Goal: Contribute content: Add original content to the website for others to see

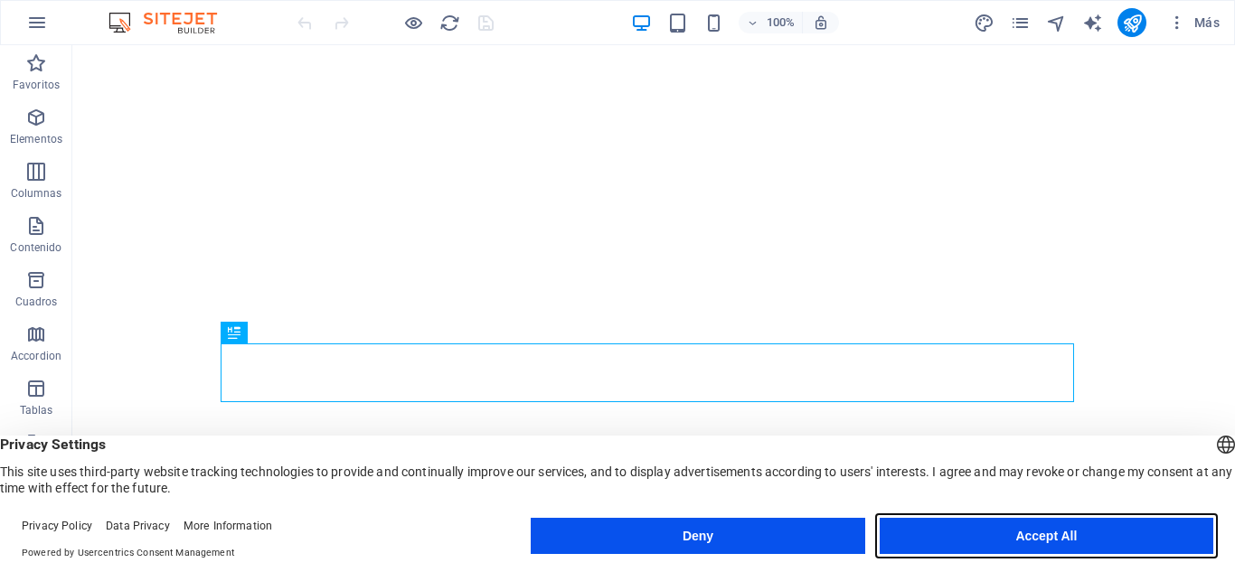
click at [1010, 525] on button "Accept All" at bounding box center [1046, 536] width 334 height 36
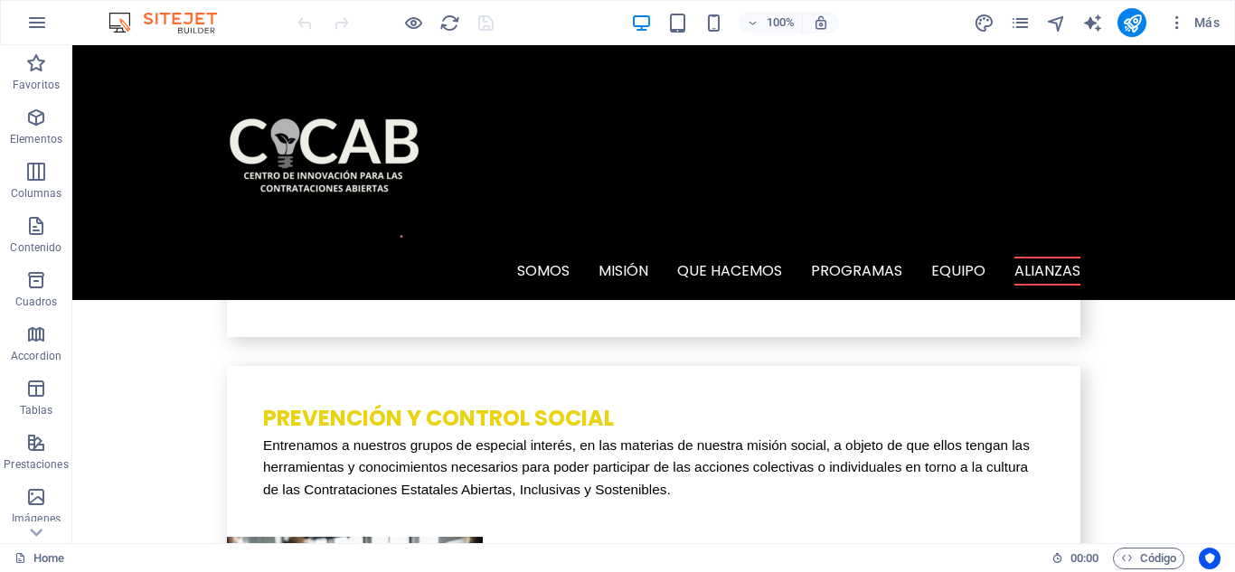
scroll to position [5098, 0]
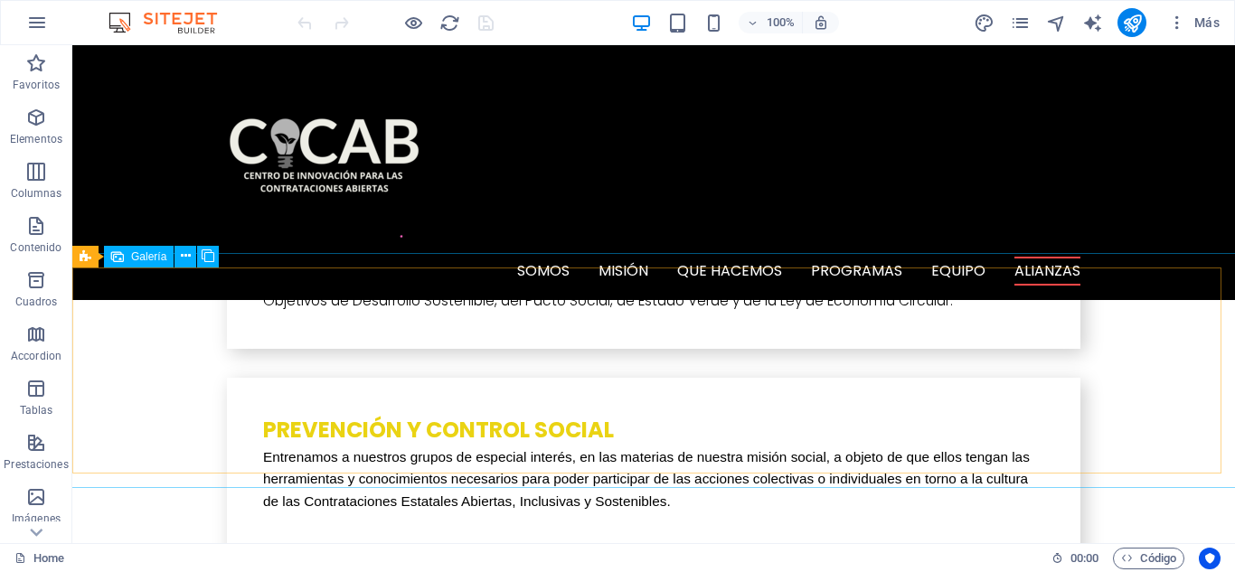
click at [148, 262] on span "Galería" at bounding box center [148, 256] width 35 height 11
click at [145, 256] on span "Galería" at bounding box center [148, 256] width 35 height 11
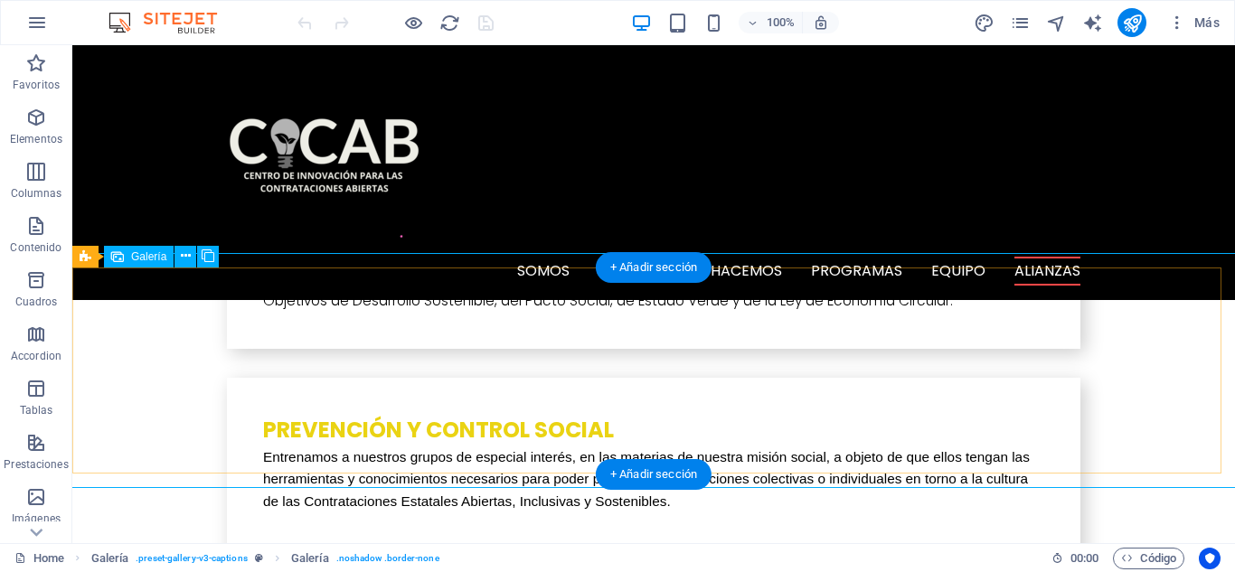
select select "4"
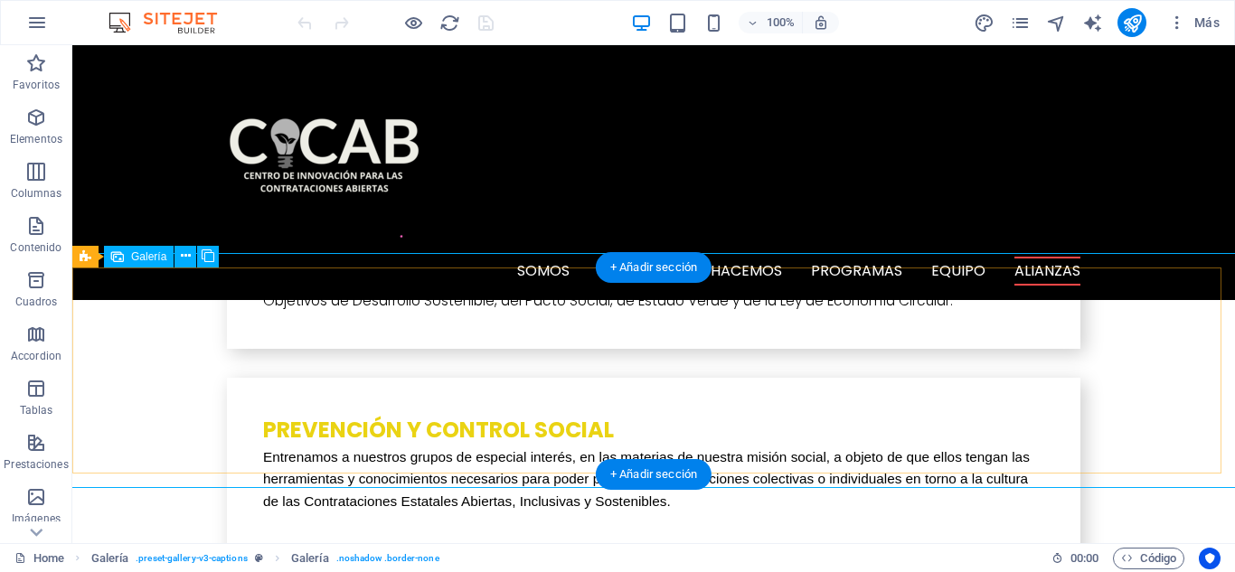
select select "px"
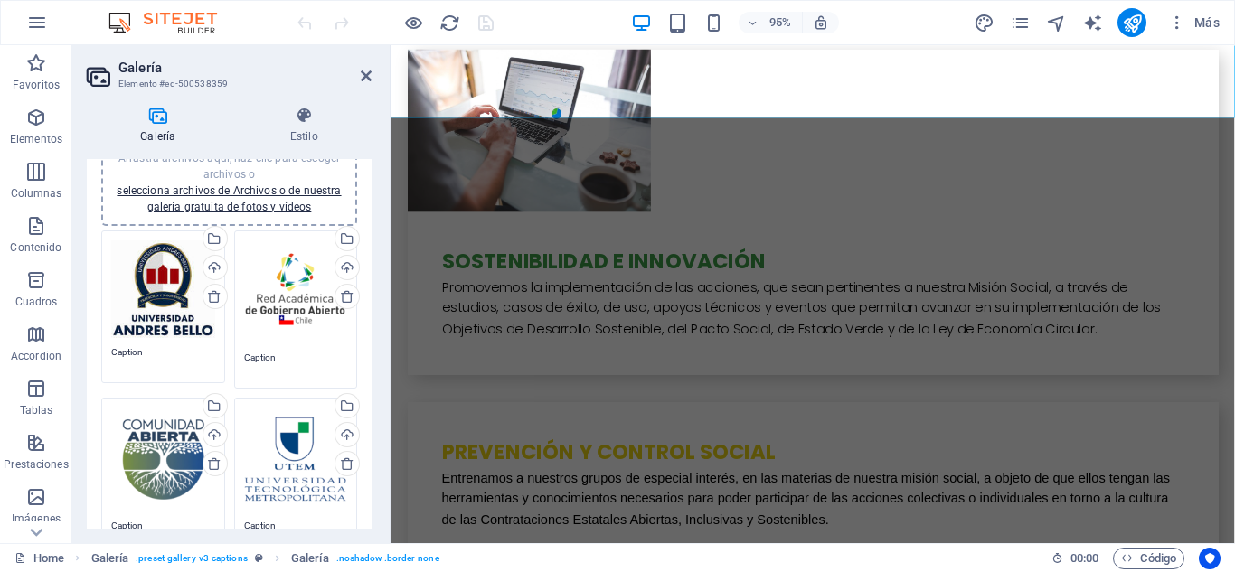
scroll to position [0, 0]
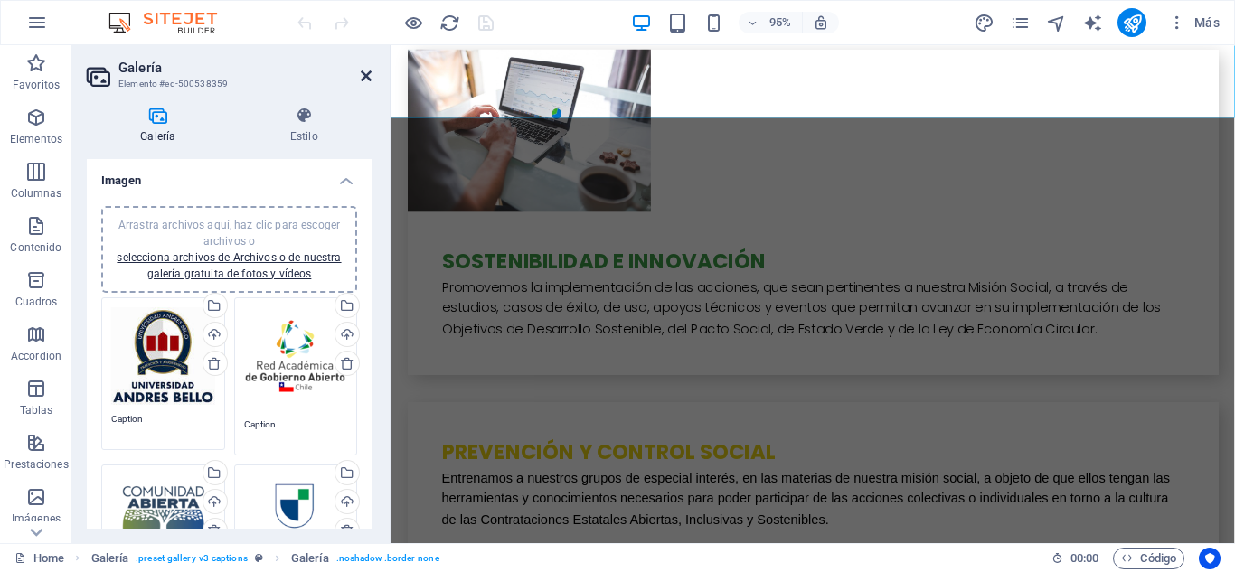
click at [362, 76] on icon at bounding box center [366, 76] width 11 height 14
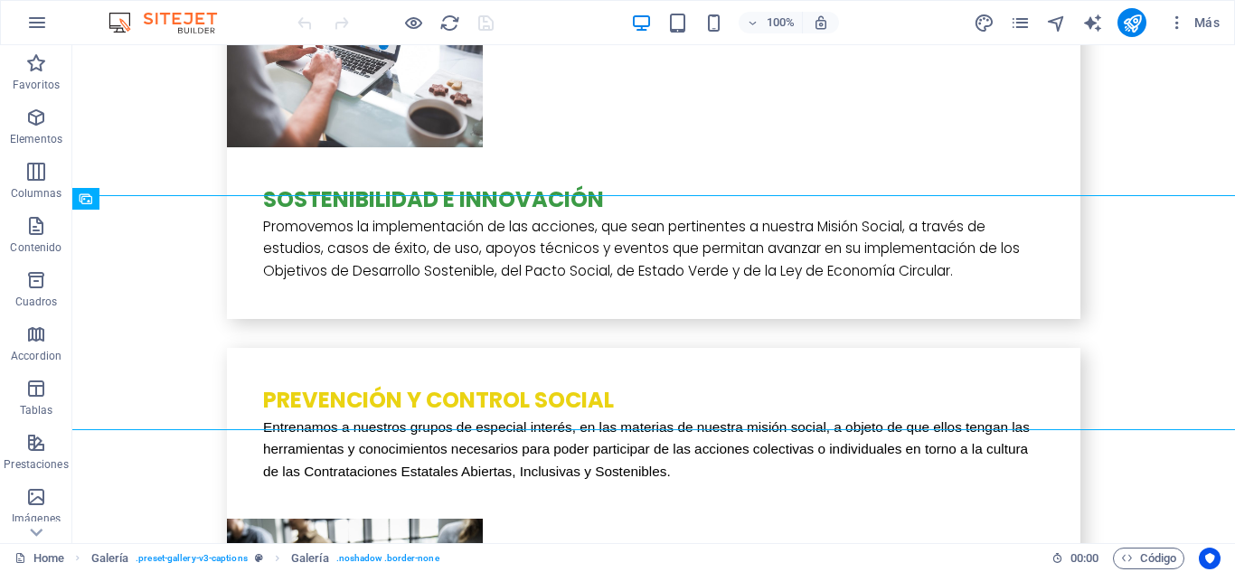
scroll to position [5194, 0]
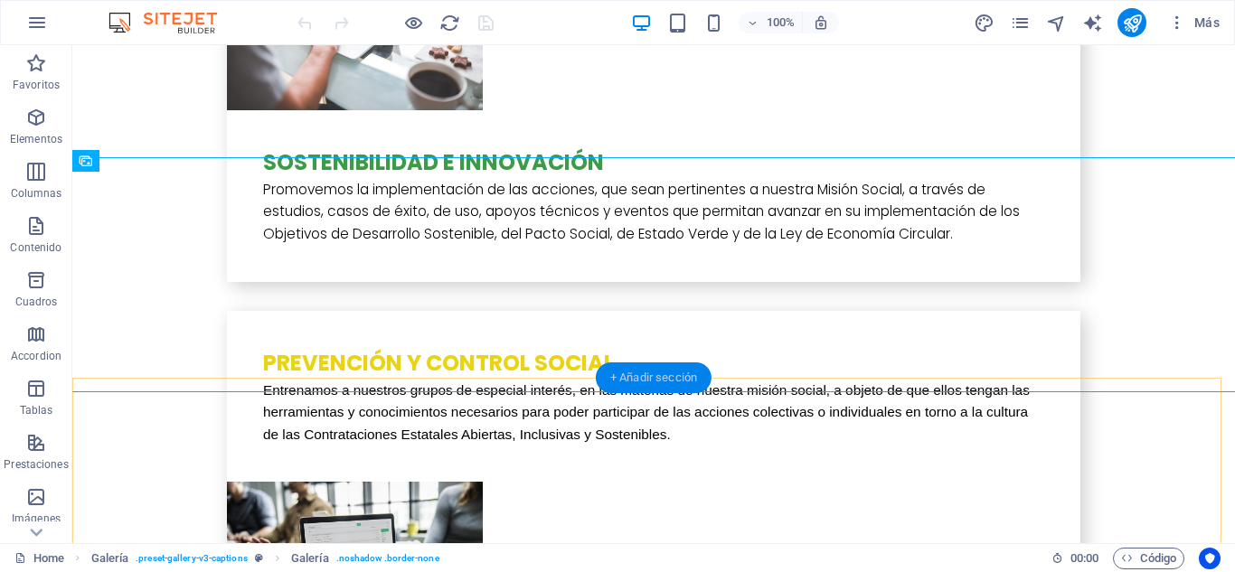
click at [652, 377] on div "+ Añadir sección" at bounding box center [654, 377] width 116 height 31
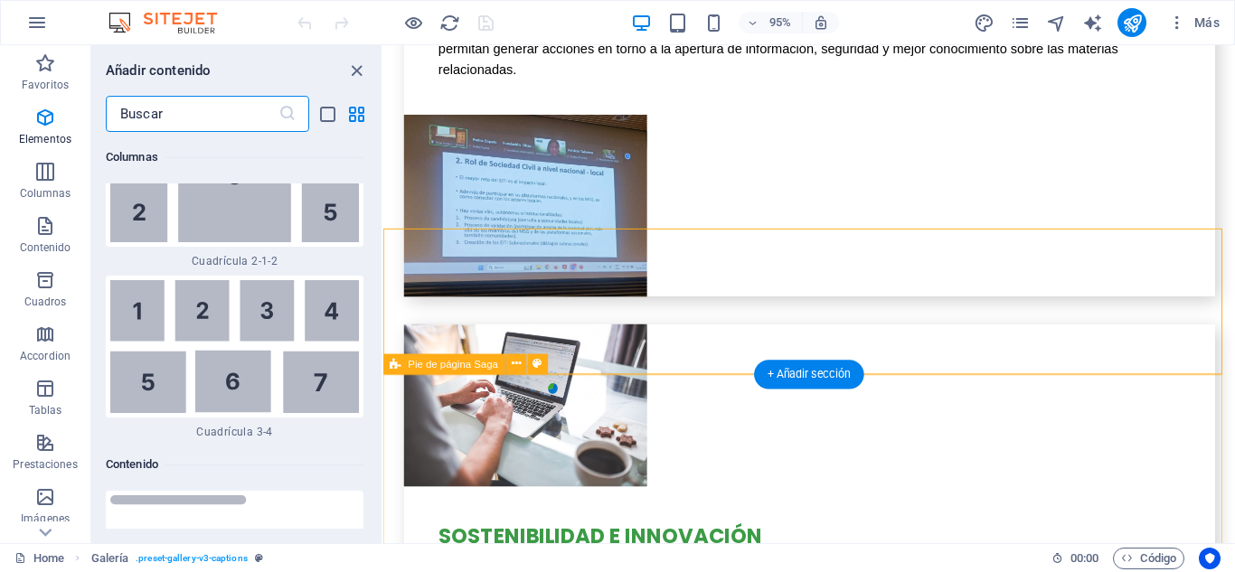
scroll to position [6010, 0]
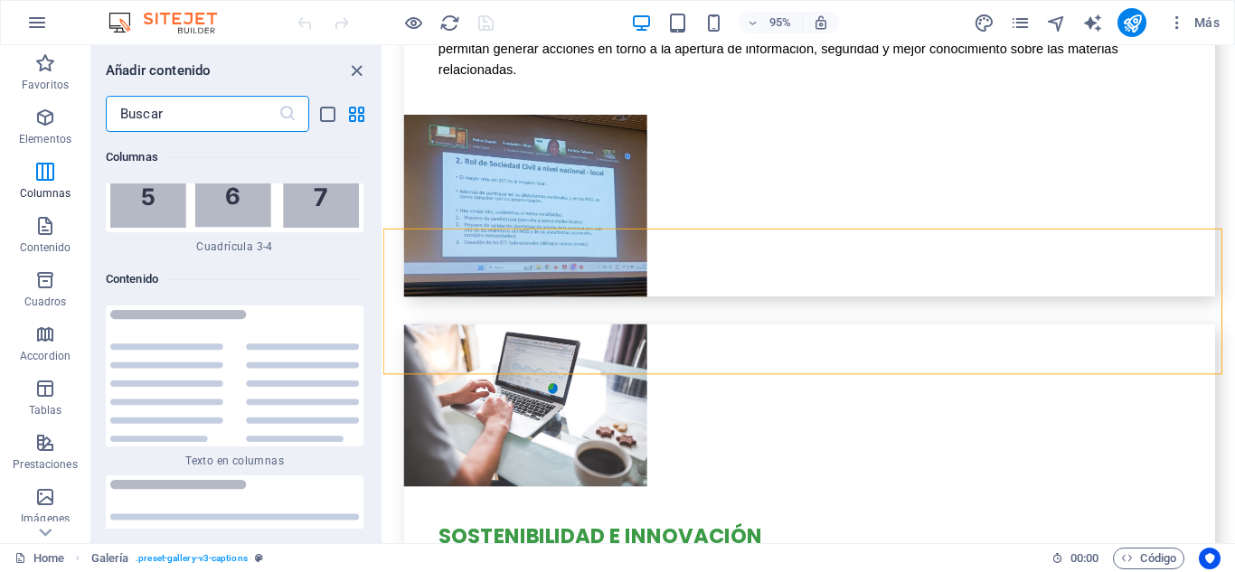
click at [209, 112] on input "text" at bounding box center [192, 114] width 173 height 36
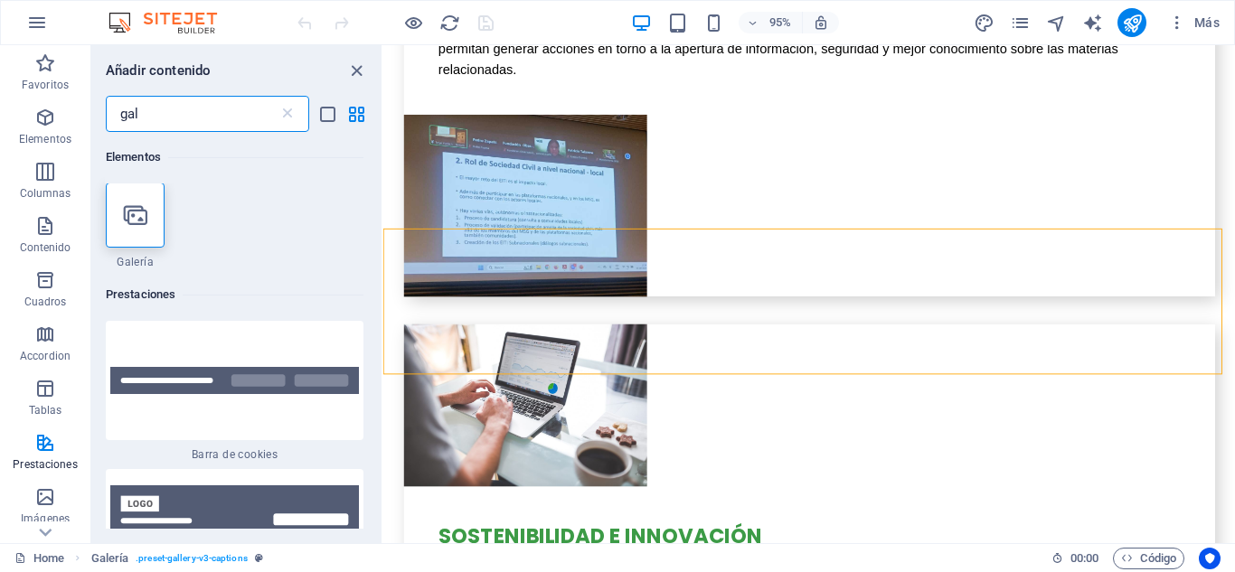
scroll to position [0, 0]
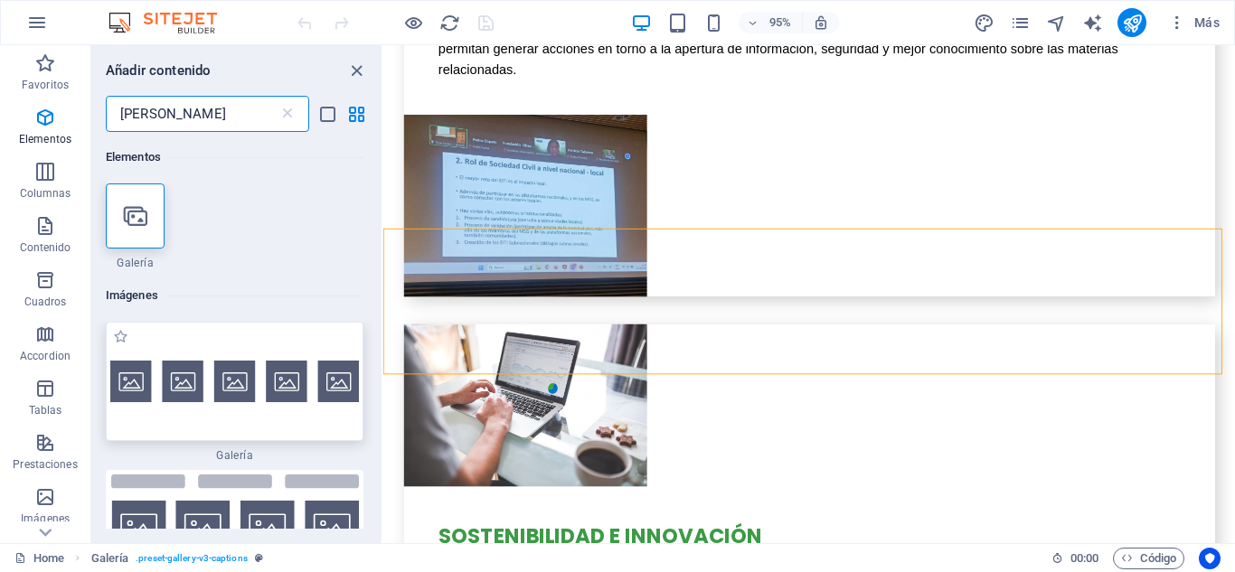
type input "galer"
click at [197, 363] on img at bounding box center [234, 381] width 249 height 41
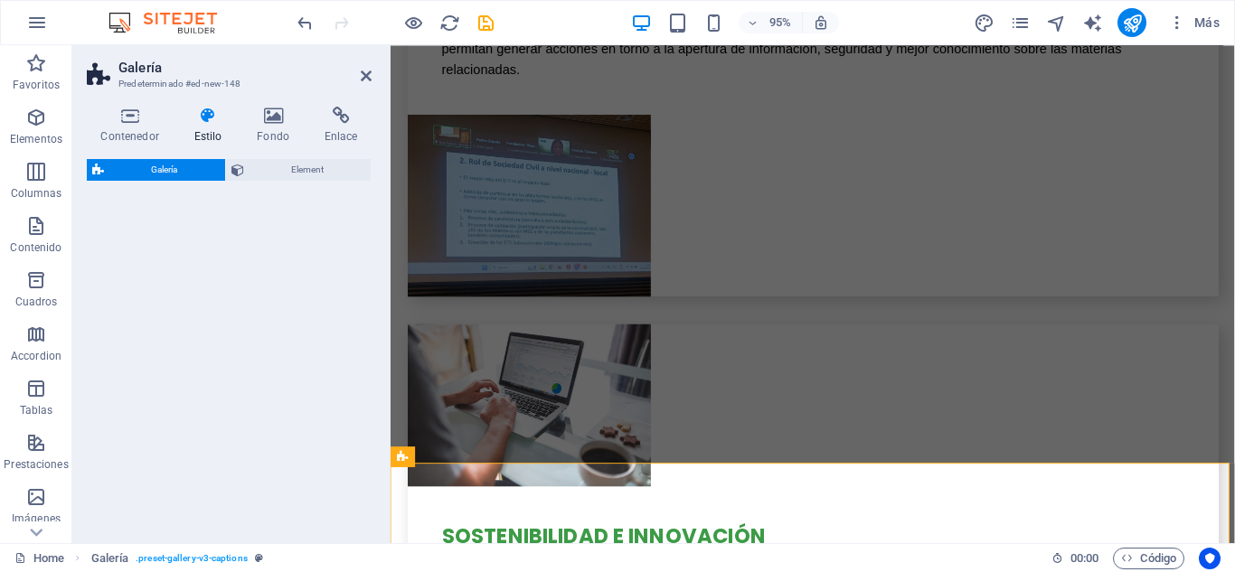
select select "rem"
select select "preset-gallery-v3-default"
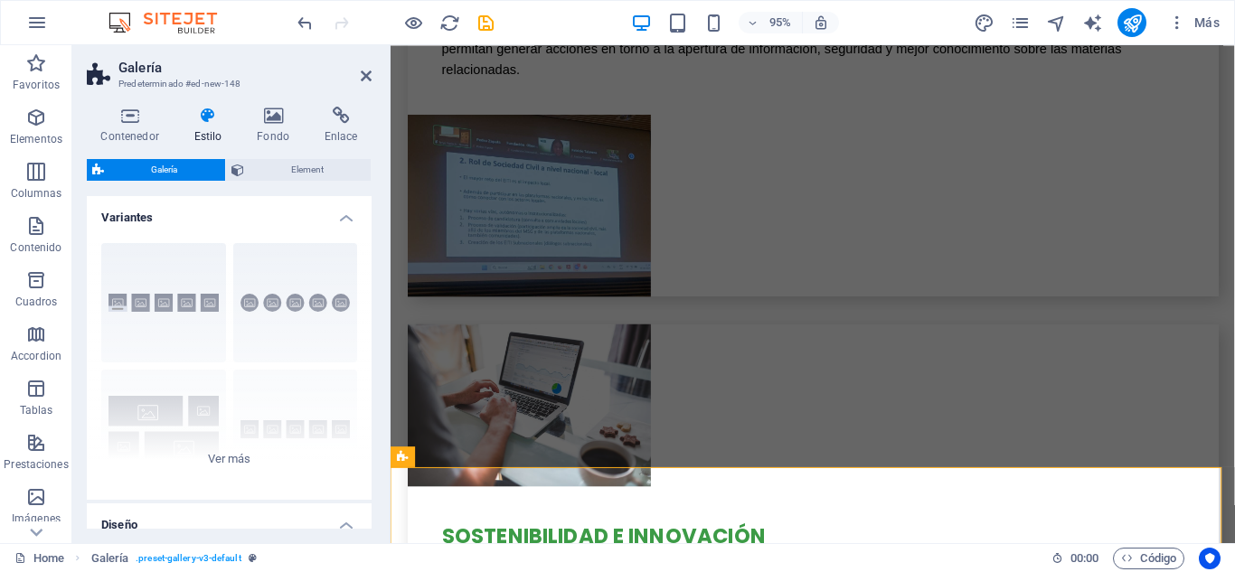
scroll to position [4716, 0]
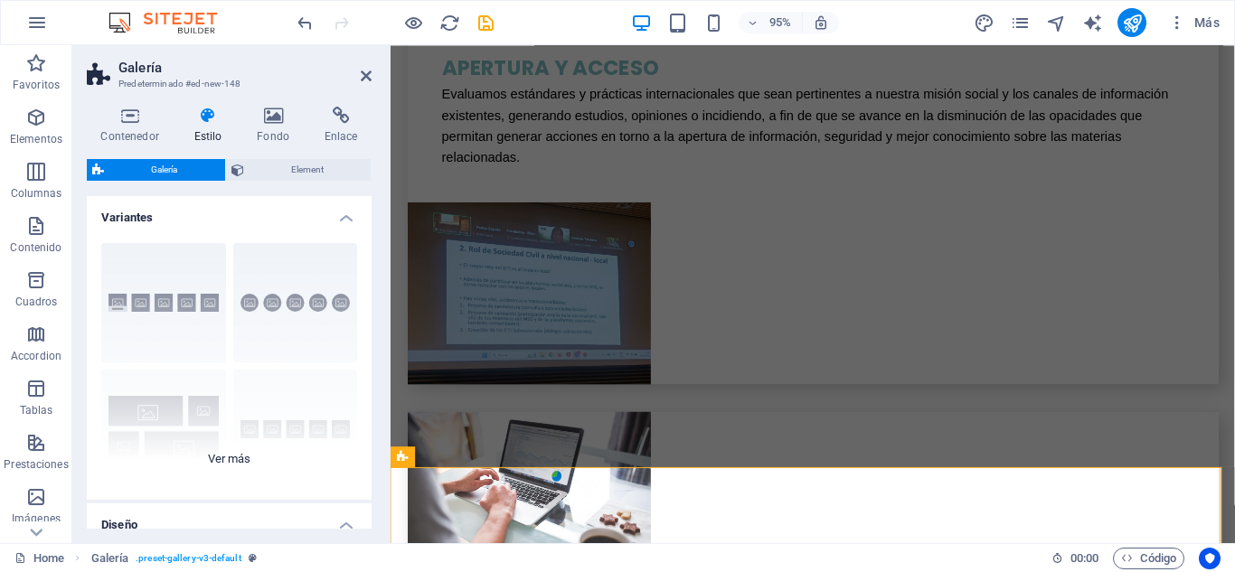
click at [282, 306] on div "Leyendas Círculo Collage Predeterminado Cuadrícula Cuadrícula despla..." at bounding box center [229, 364] width 285 height 271
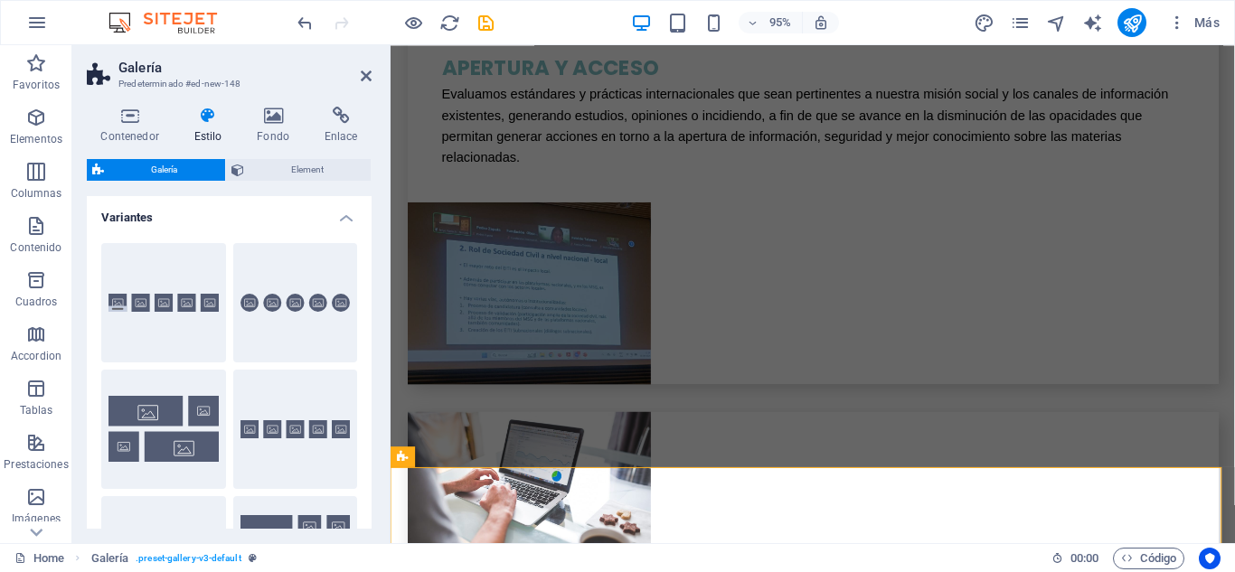
drag, startPoint x: 367, startPoint y: 264, endPoint x: 368, endPoint y: 301, distance: 37.1
click at [368, 301] on div "Variantes Leyendas Círculo Collage Predeterminado Cuadrícula Cuadrícula despla.…" at bounding box center [229, 362] width 285 height 333
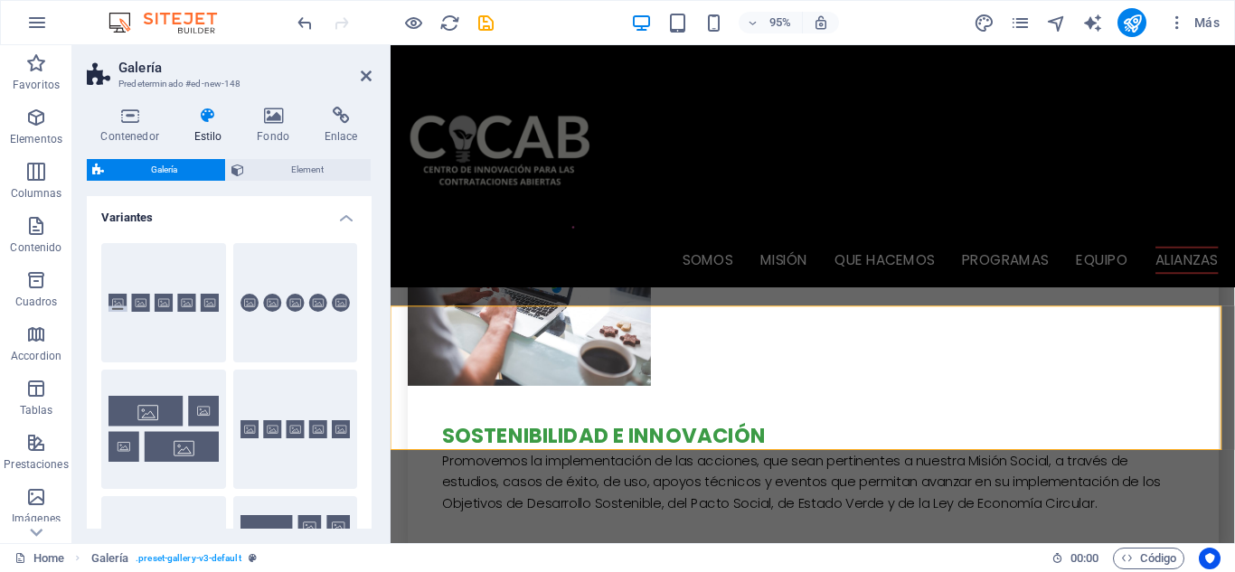
scroll to position [4818, 0]
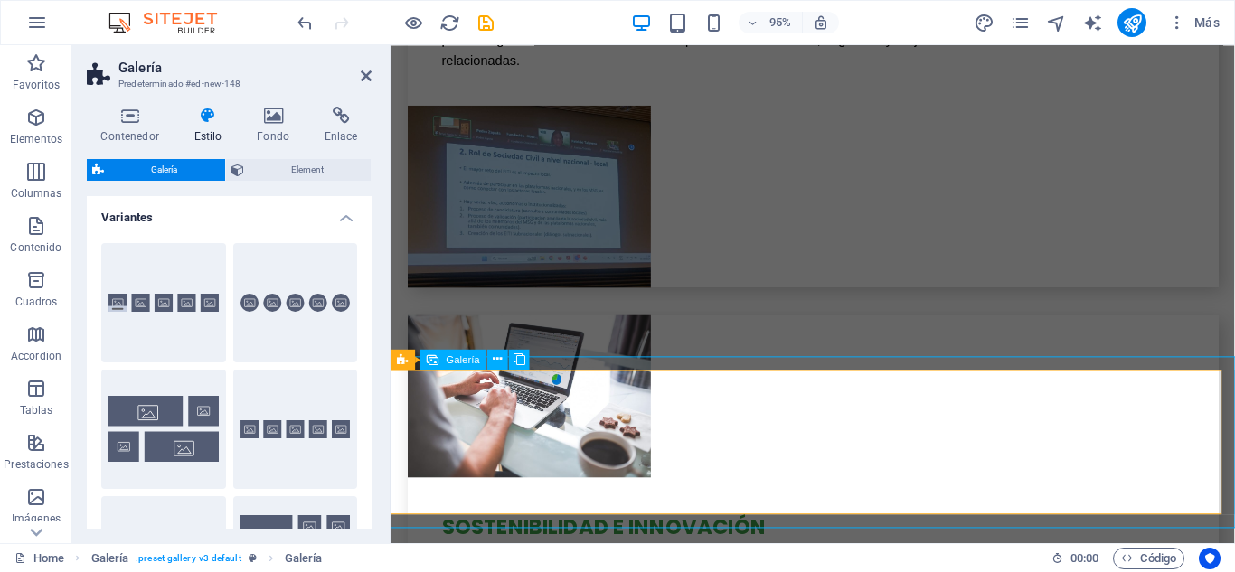
select select "4"
select select "px"
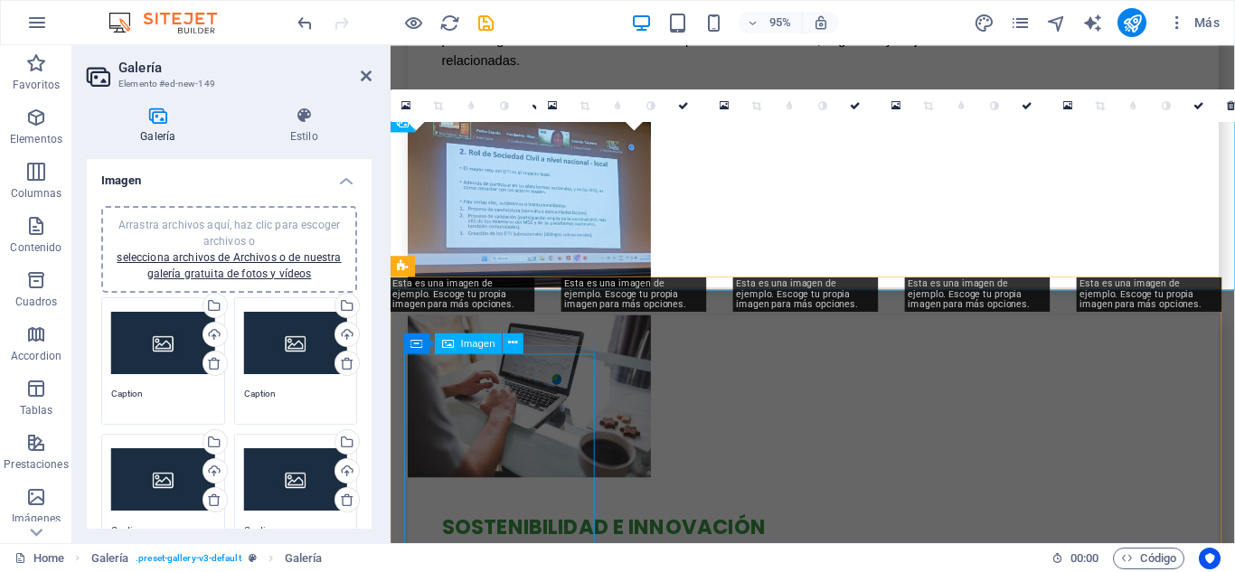
scroll to position [5069, 0]
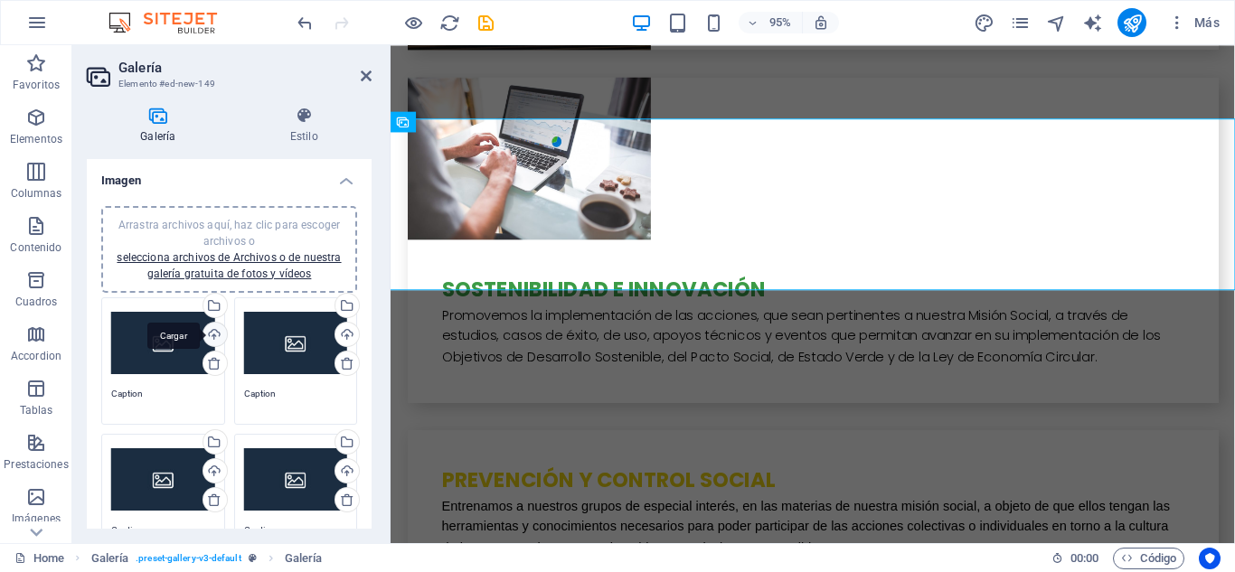
click at [210, 326] on div "Cargar" at bounding box center [213, 336] width 27 height 27
click at [341, 333] on div "Cargar" at bounding box center [345, 336] width 27 height 27
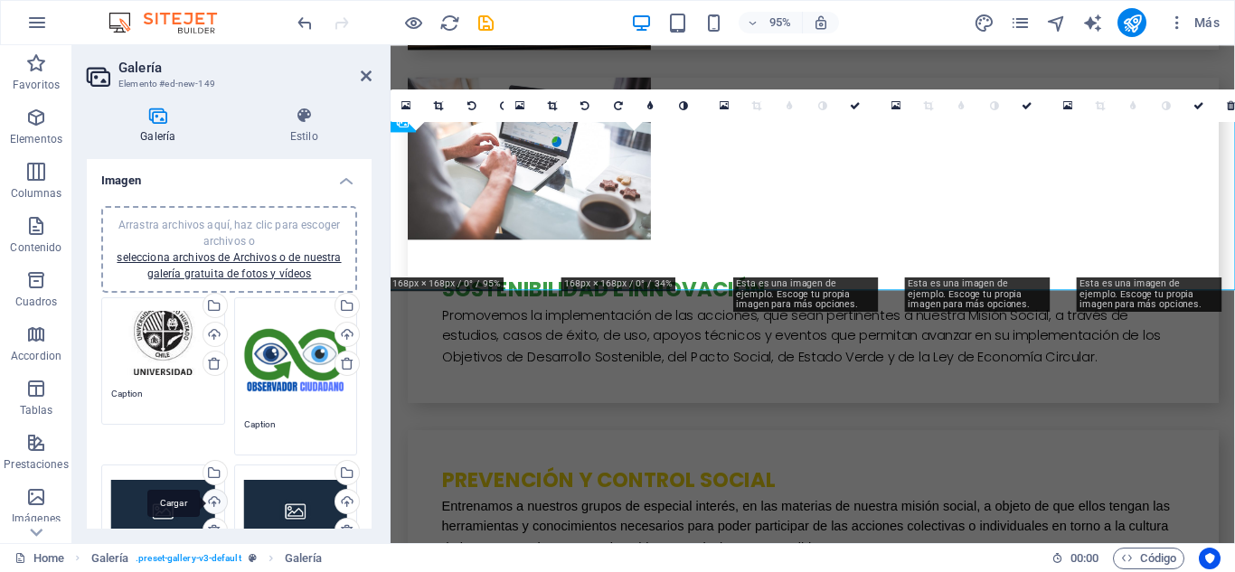
click at [208, 496] on div "Cargar" at bounding box center [213, 503] width 27 height 27
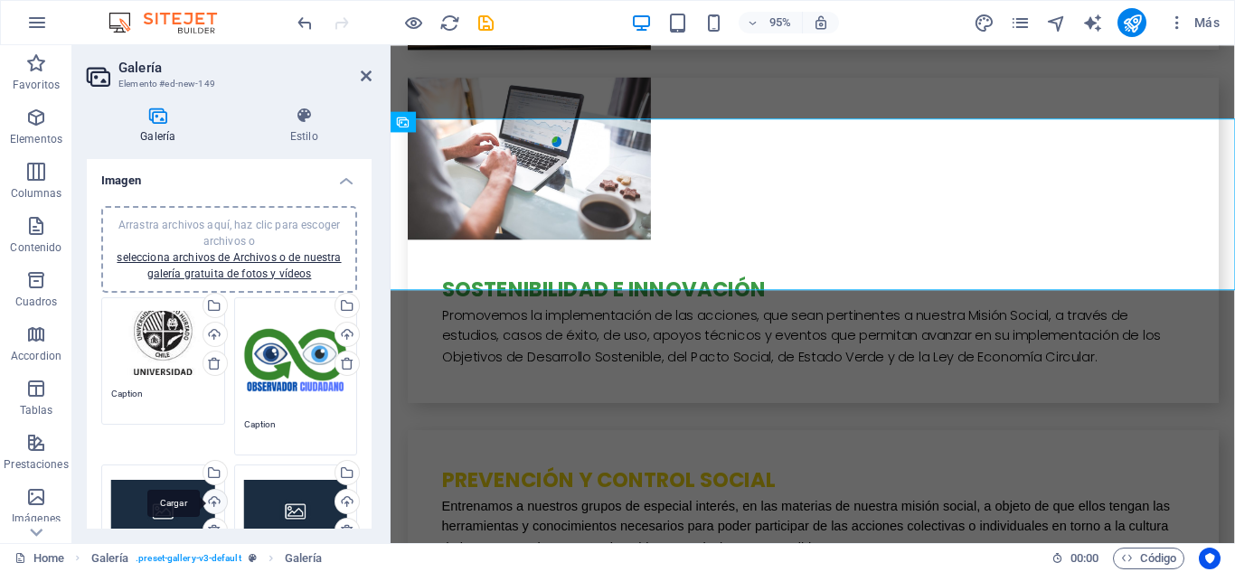
click at [211, 494] on div "Cargar" at bounding box center [213, 503] width 27 height 27
drag, startPoint x: 366, startPoint y: 254, endPoint x: 370, endPoint y: 279, distance: 25.6
click at [370, 279] on div "Imagen Arrastra archivos aquí, haz clic para escoger archivos o selecciona arch…" at bounding box center [229, 344] width 285 height 370
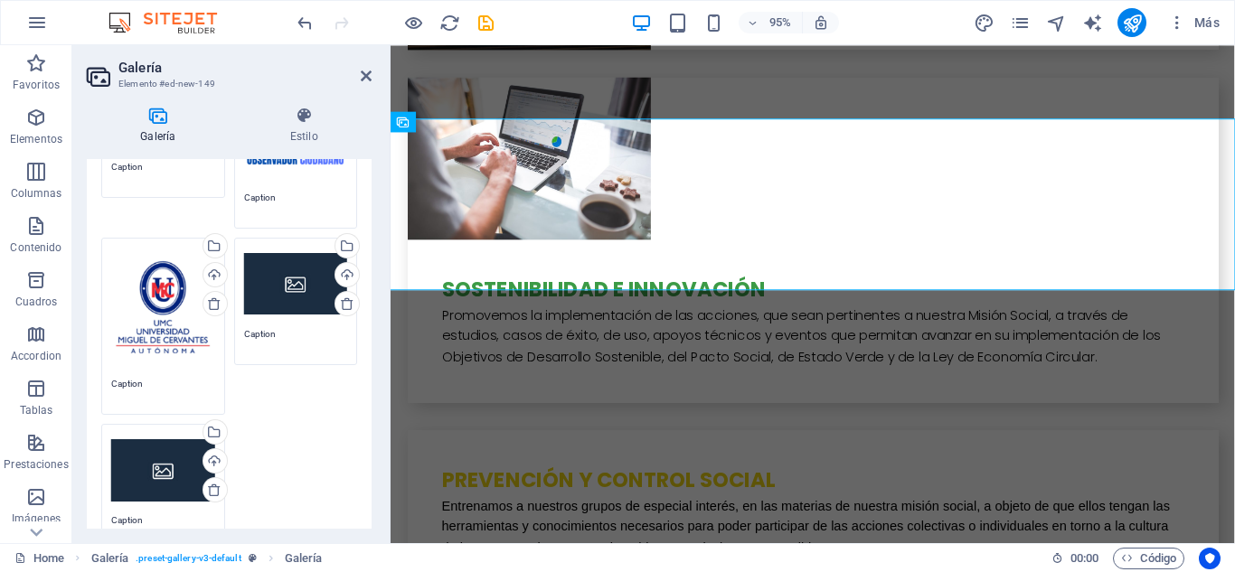
scroll to position [223, 0]
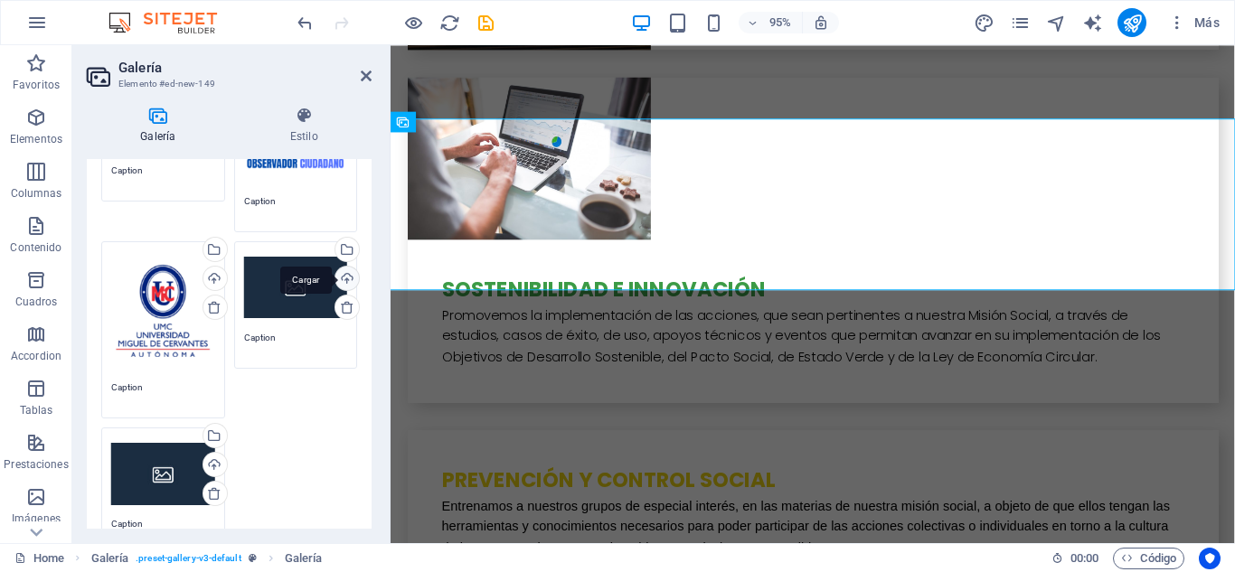
click at [339, 276] on div "Cargar" at bounding box center [345, 280] width 27 height 27
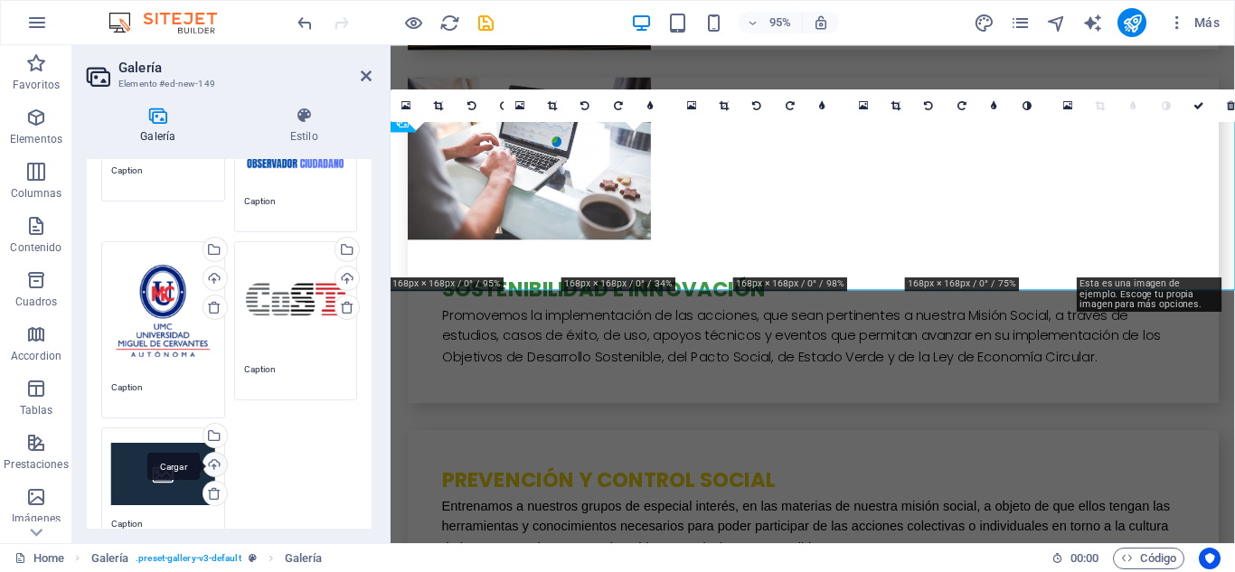
click at [212, 466] on div "Cargar" at bounding box center [213, 466] width 27 height 27
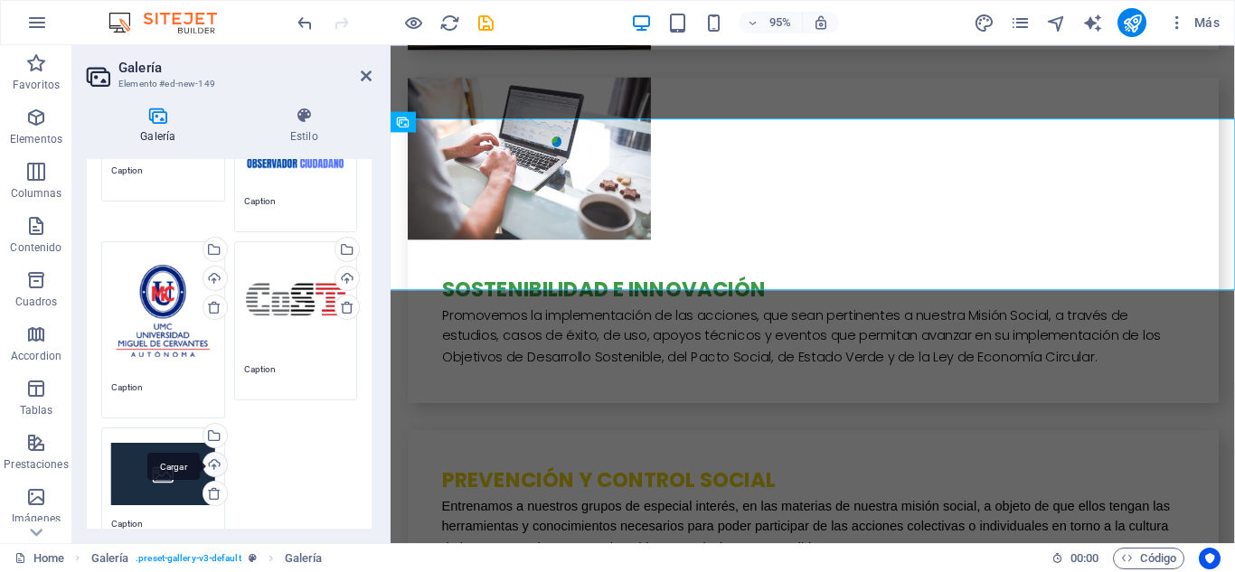
click at [205, 464] on div "Cargar" at bounding box center [213, 466] width 27 height 27
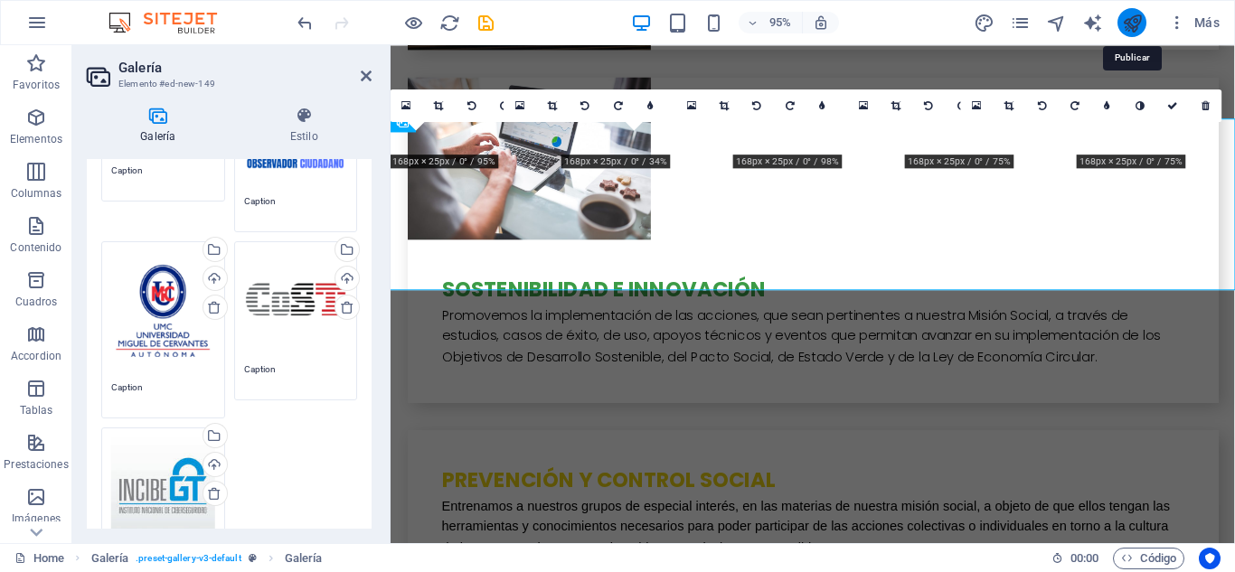
click at [1132, 21] on icon "publish" at bounding box center [1132, 23] width 21 height 21
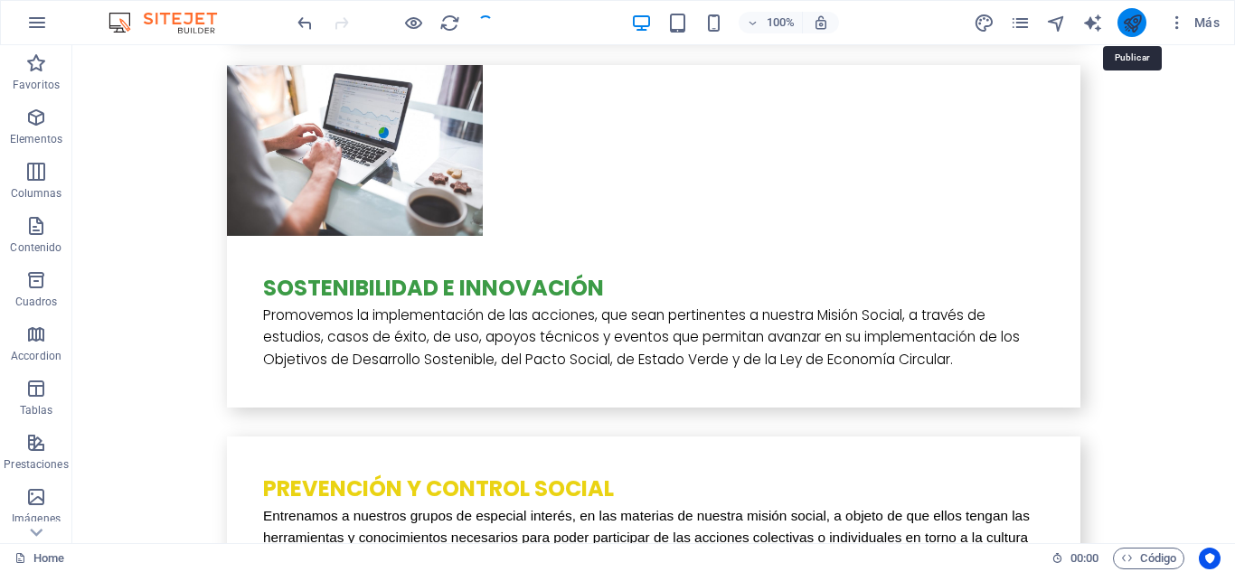
scroll to position [5381, 0]
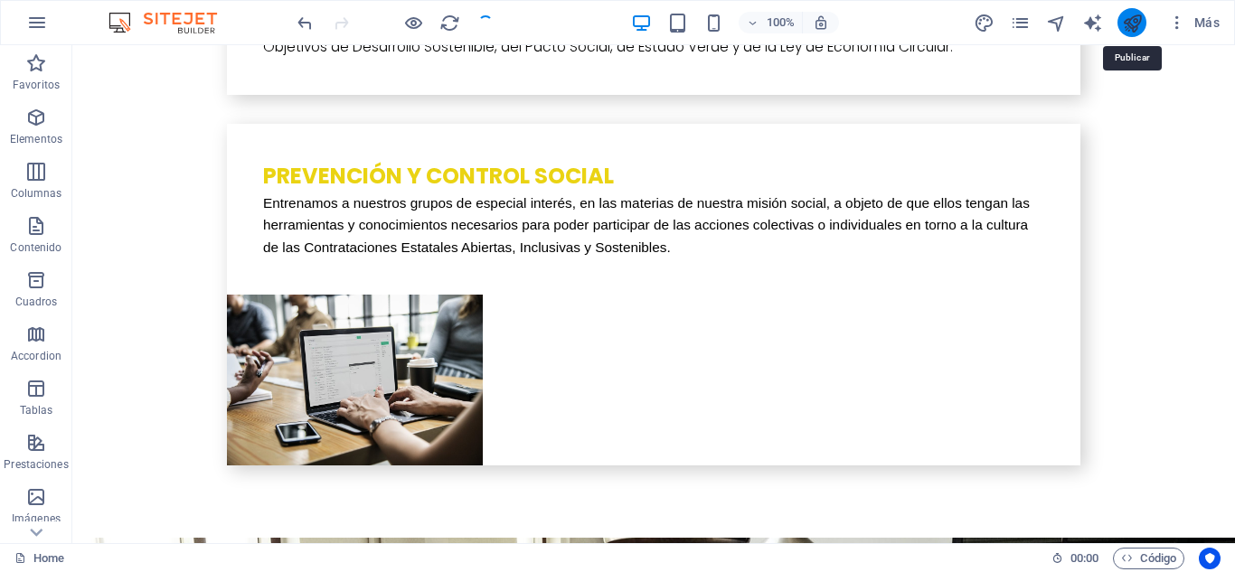
click at [1132, 21] on icon "publish" at bounding box center [1132, 23] width 21 height 21
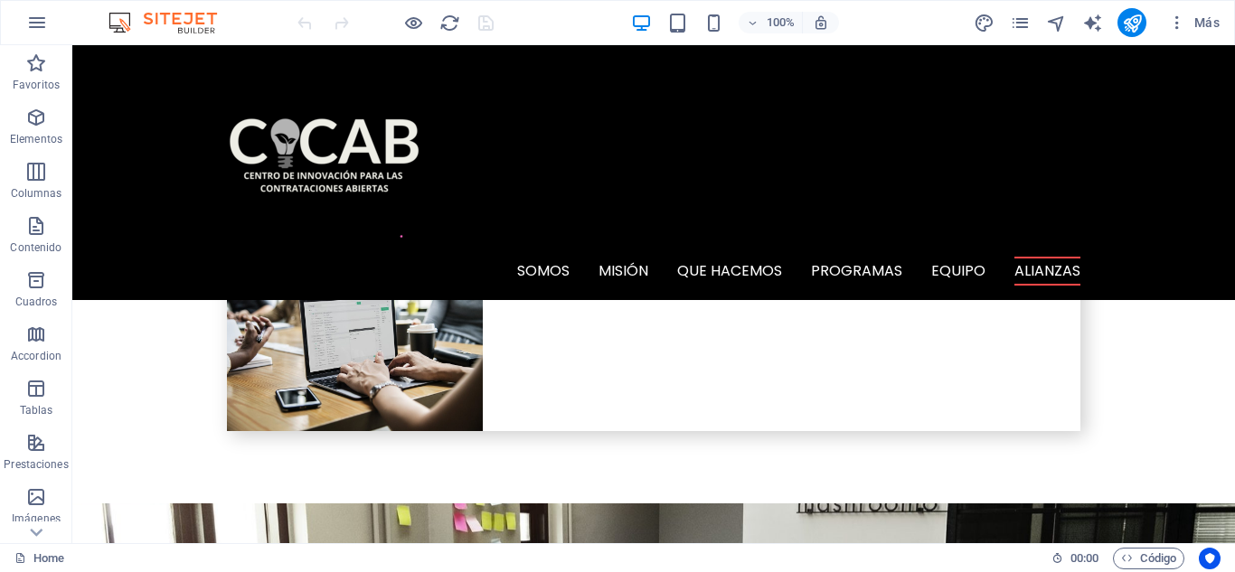
scroll to position [5325, 0]
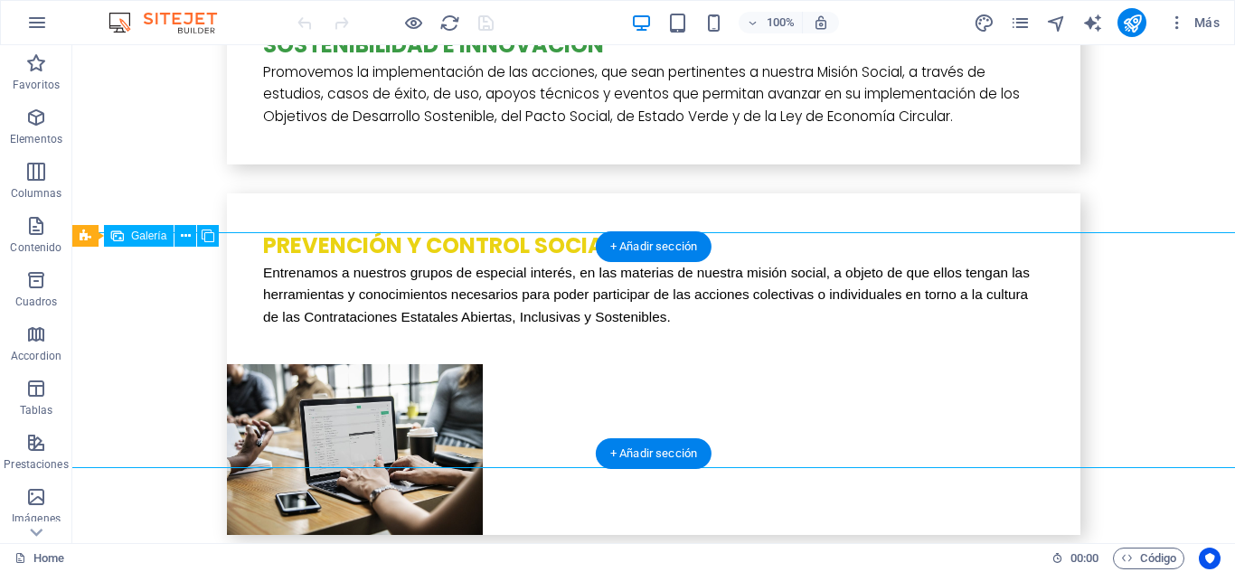
select select "4"
select select "px"
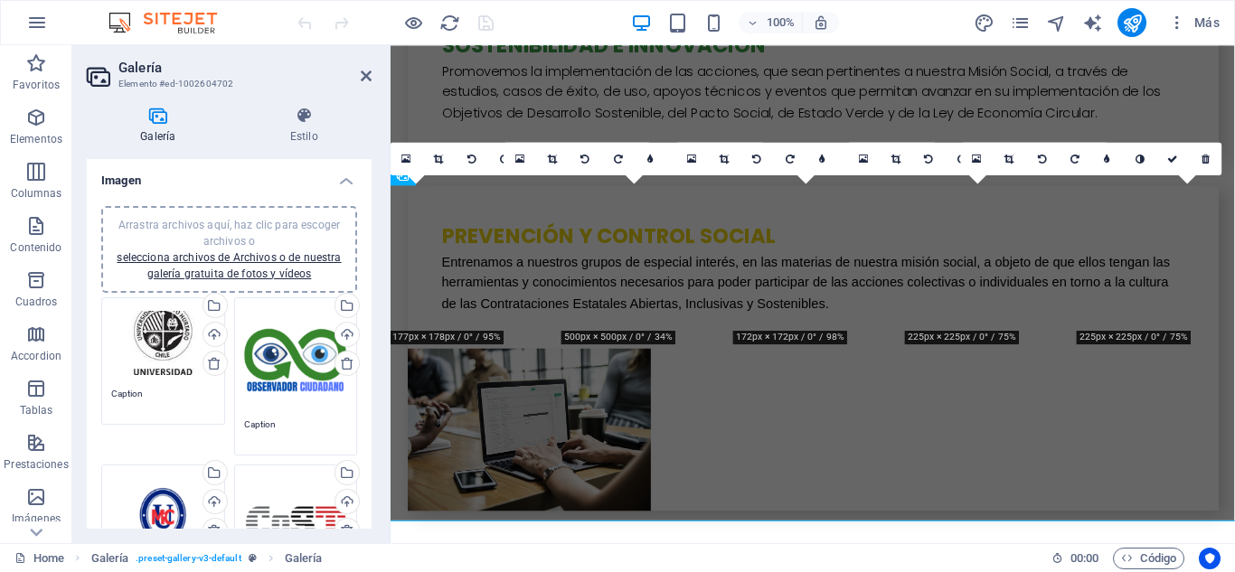
scroll to position [5013, 0]
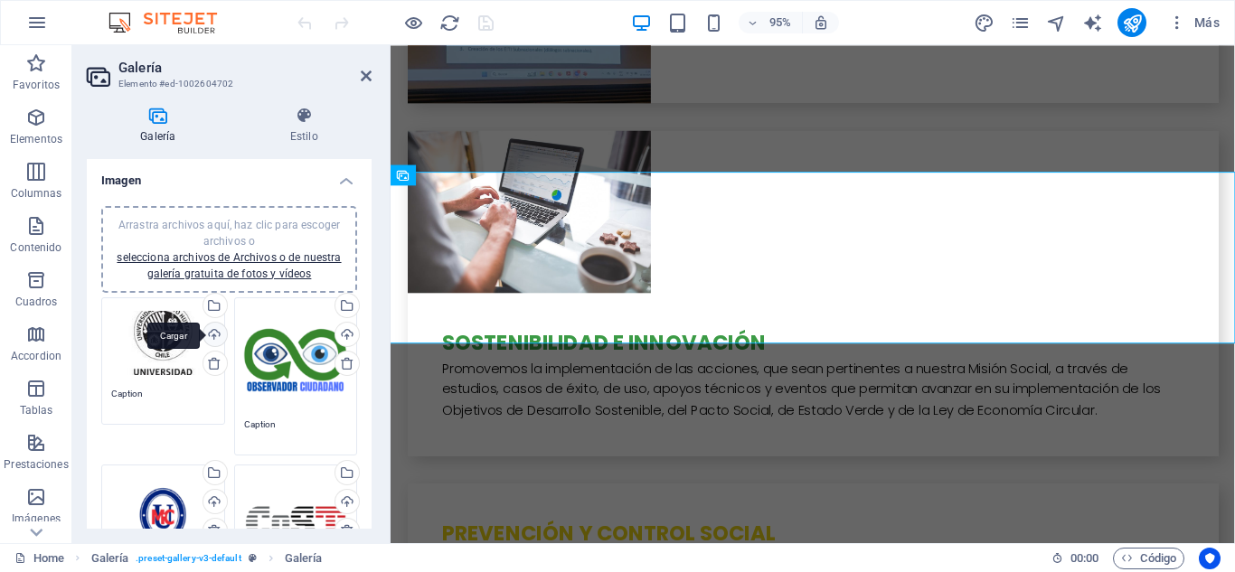
click at [211, 332] on div "Cargar" at bounding box center [213, 336] width 27 height 27
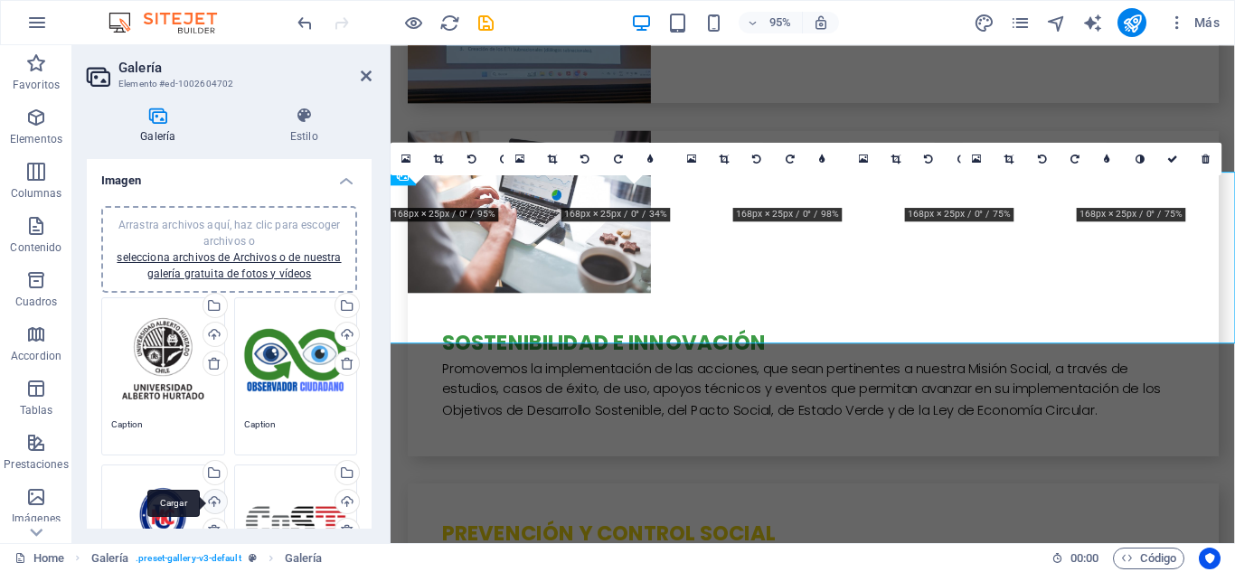
click at [211, 499] on div "Cargar" at bounding box center [213, 503] width 27 height 27
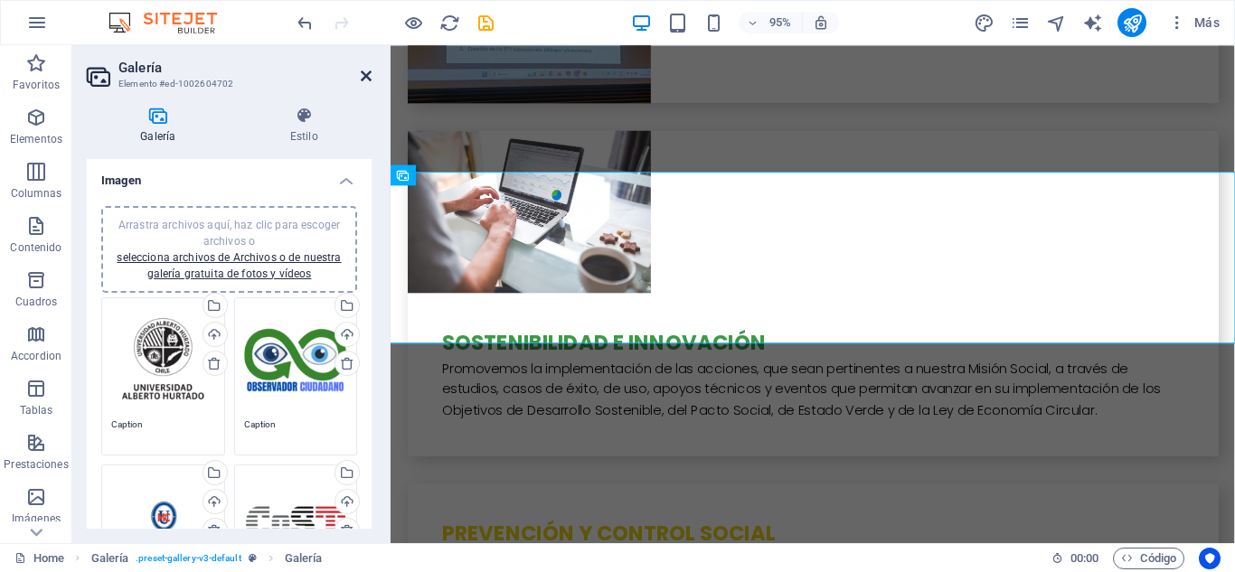
click at [362, 76] on icon at bounding box center [366, 76] width 11 height 14
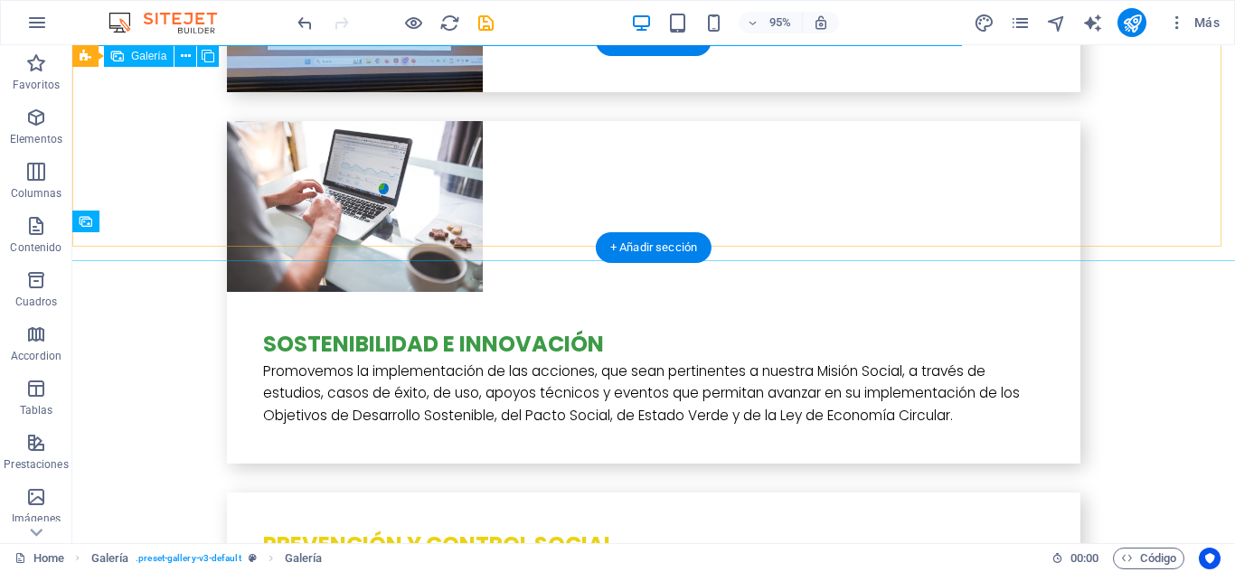
scroll to position [5325, 0]
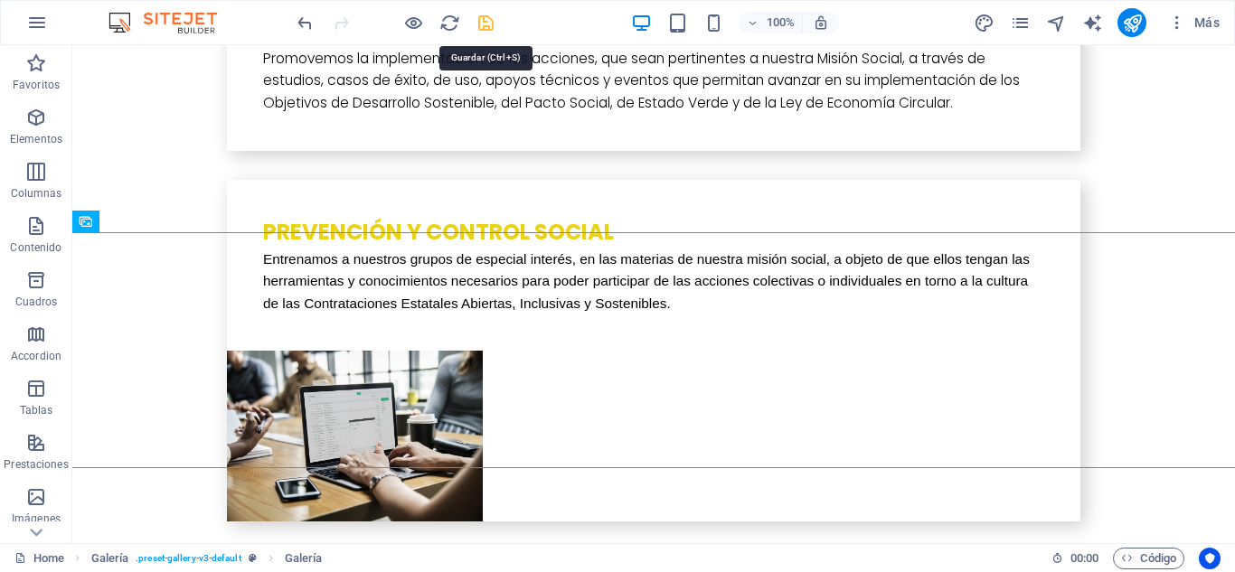
click at [483, 21] on icon "save" at bounding box center [485, 23] width 21 height 21
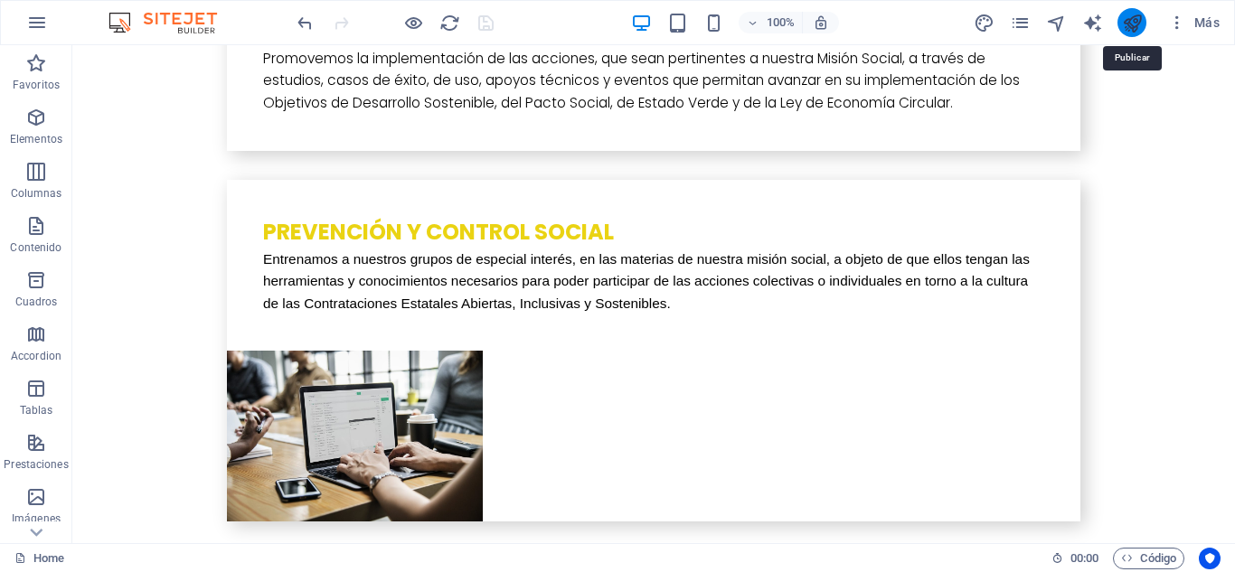
click at [1132, 23] on icon "publish" at bounding box center [1132, 23] width 21 height 21
